Goal: Task Accomplishment & Management: Use online tool/utility

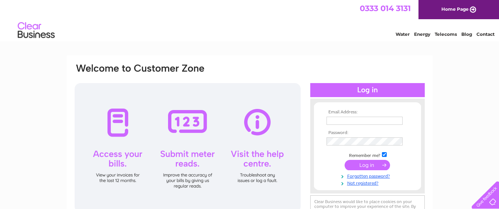
type input "jim.clinter@gmail.com"
click at [189, 120] on div at bounding box center [188, 147] width 226 height 129
click at [365, 164] on input "submit" at bounding box center [366, 165] width 45 height 10
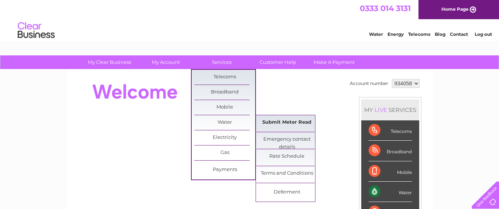
click at [281, 122] on link "Submit Meter Read" at bounding box center [286, 122] width 61 height 15
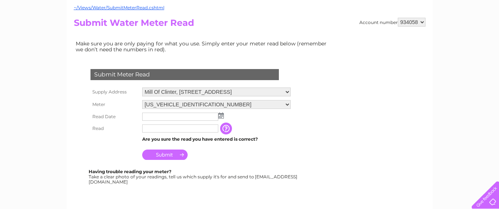
scroll to position [74, 0]
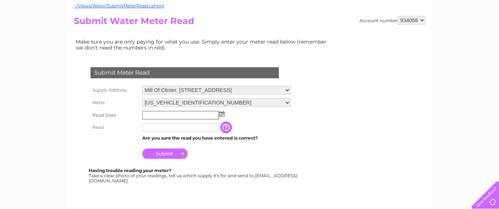
click at [174, 113] on input "text" at bounding box center [180, 115] width 77 height 9
click at [183, 115] on input "text" at bounding box center [180, 115] width 77 height 9
click at [221, 113] on img at bounding box center [221, 114] width 6 height 6
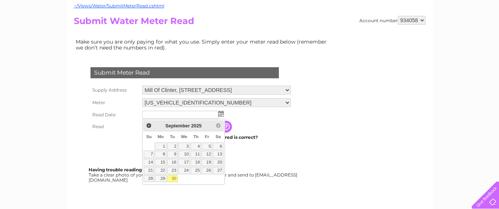
click at [174, 179] on link "30" at bounding box center [172, 178] width 10 height 7
type input "[DATE]"
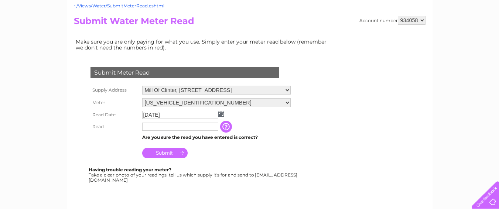
click at [145, 126] on input "text" at bounding box center [180, 127] width 76 height 8
type input "2632"
click at [163, 151] on input "Submit" at bounding box center [164, 153] width 45 height 10
